Goal: Check status

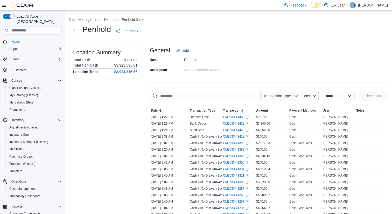
scroll to position [37, 0]
